Goal: Task Accomplishment & Management: Manage account settings

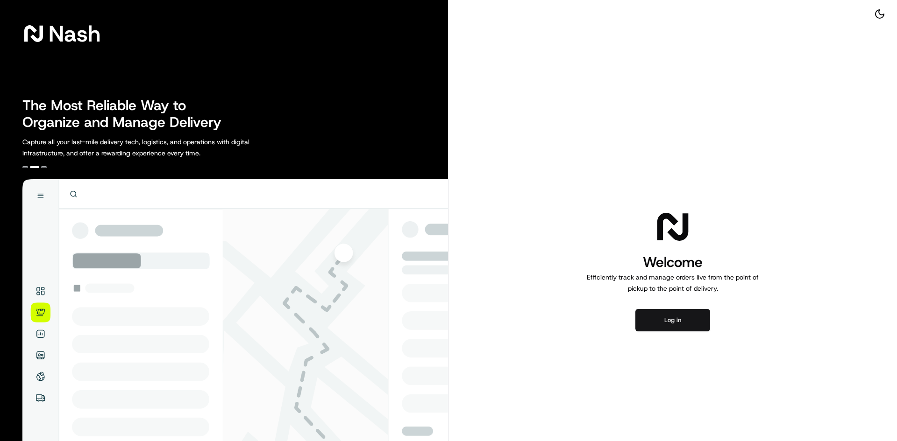
click at [672, 320] on button "Log in" at bounding box center [672, 320] width 75 height 22
